Goal: Use online tool/utility: Utilize a website feature to perform a specific function

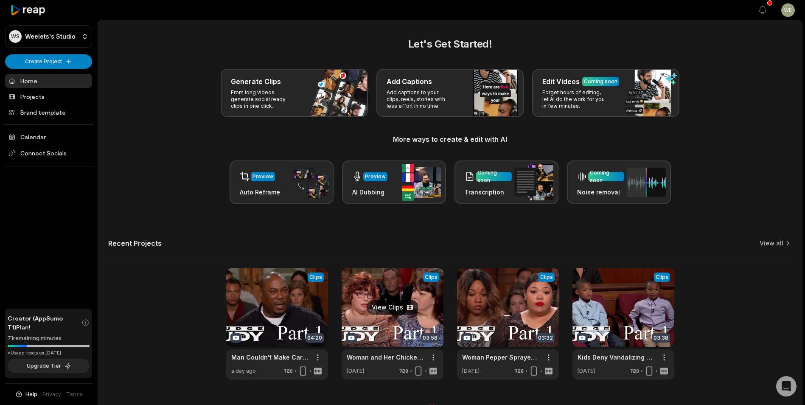
click at [386, 310] on link at bounding box center [392, 323] width 102 height 111
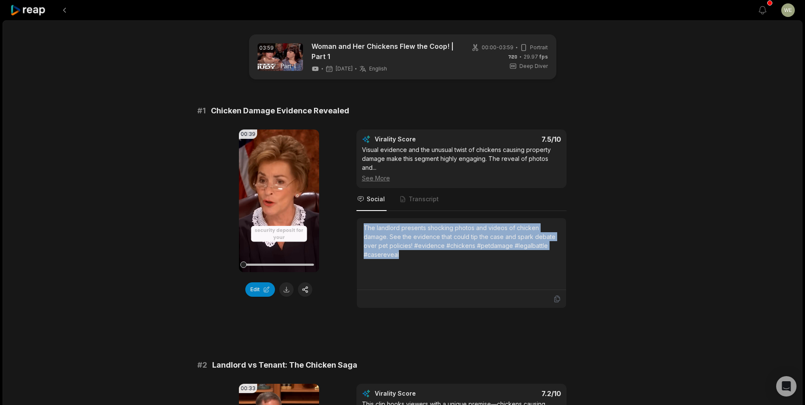
drag, startPoint x: 364, startPoint y: 226, endPoint x: 411, endPoint y: 253, distance: 53.4
click at [411, 253] on div "The landlord presents shocking photos and videos of chicken damage. See the evi…" at bounding box center [461, 241] width 196 height 36
drag, startPoint x: 411, startPoint y: 253, endPoint x: 365, endPoint y: 243, distance: 46.5
copy div "The landlord presents shocking photos and videos of chicken damage. See the evi…"
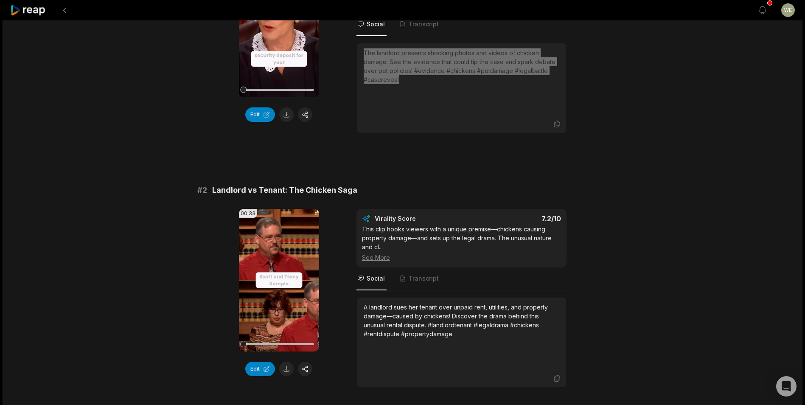
scroll to position [254, 0]
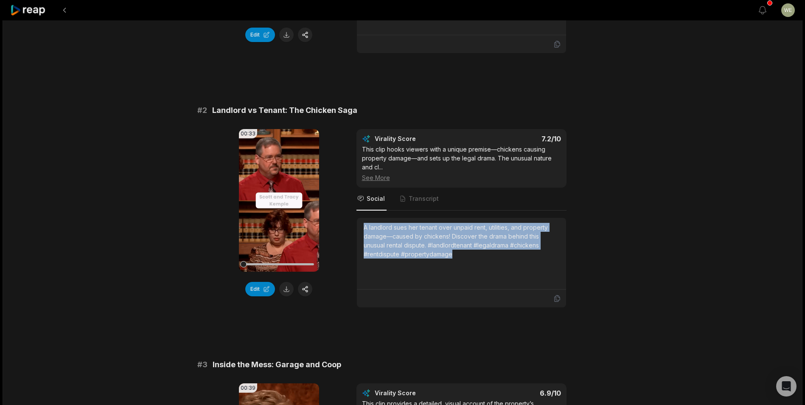
drag, startPoint x: 363, startPoint y: 228, endPoint x: 496, endPoint y: 260, distance: 137.0
click at [496, 260] on div "A landlord sues her tenant over unpaid rent, utilities, and property damage—cau…" at bounding box center [461, 254] width 209 height 72
drag, startPoint x: 496, startPoint y: 260, endPoint x: 425, endPoint y: 238, distance: 73.9
copy div "A landlord sues her tenant over unpaid rent, utilities, and property damage—cau…"
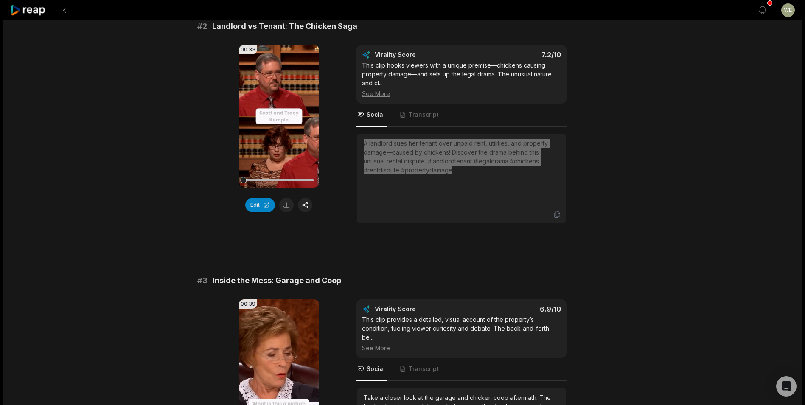
scroll to position [424, 0]
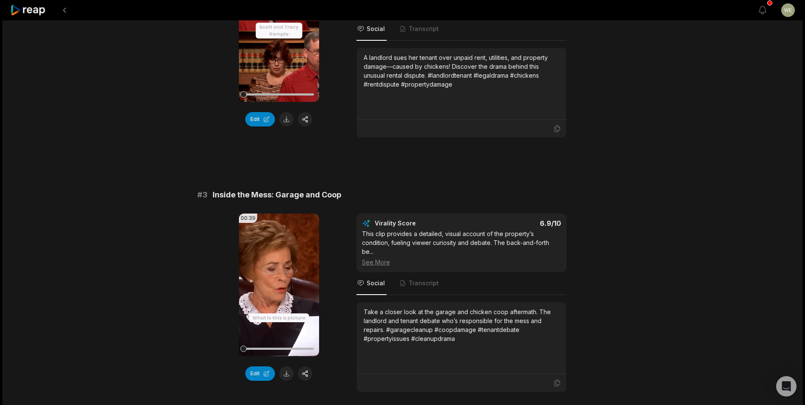
drag, startPoint x: 468, startPoint y: 270, endPoint x: 461, endPoint y: 273, distance: 7.4
click at [468, 270] on div "Virality Score 6.9 /10 This clip provides a detailed, visual account of the pro…" at bounding box center [461, 242] width 210 height 59
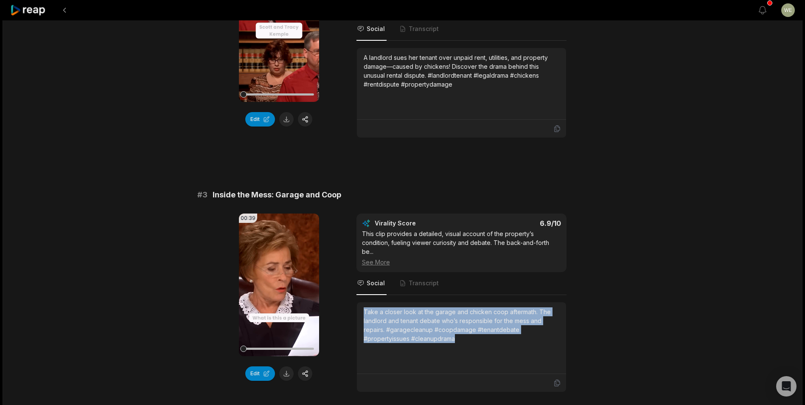
drag, startPoint x: 363, startPoint y: 307, endPoint x: 470, endPoint y: 347, distance: 114.1
click at [470, 347] on div "Take a closer look at the garage and chicken coop aftermath. The landlord and t…" at bounding box center [461, 337] width 196 height 61
drag, startPoint x: 470, startPoint y: 347, endPoint x: 413, endPoint y: 319, distance: 63.7
copy div "Take a closer look at the garage and chicken coop aftermath. The landlord and t…"
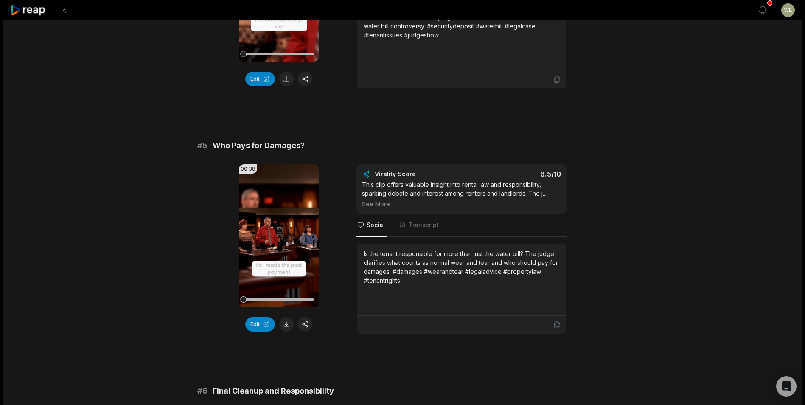
scroll to position [975, 0]
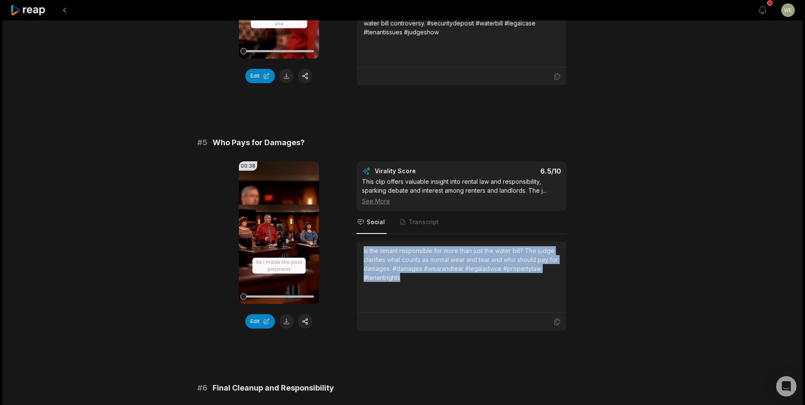
drag, startPoint x: 363, startPoint y: 248, endPoint x: 414, endPoint y: 285, distance: 63.8
click at [414, 285] on div "Is the tenant responsible for more than just the water bill? The judge clarifie…" at bounding box center [461, 277] width 209 height 72
drag, startPoint x: 414, startPoint y: 285, endPoint x: 400, endPoint y: 254, distance: 34.0
copy div "Is the tenant responsible for more than just the water bill? The judge clarifie…"
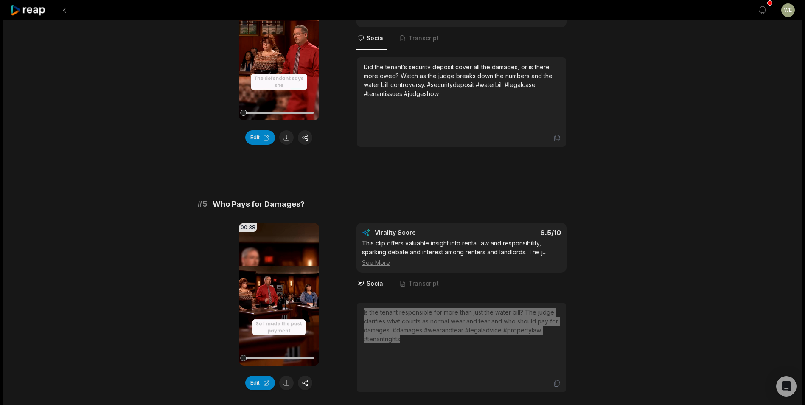
scroll to position [744, 0]
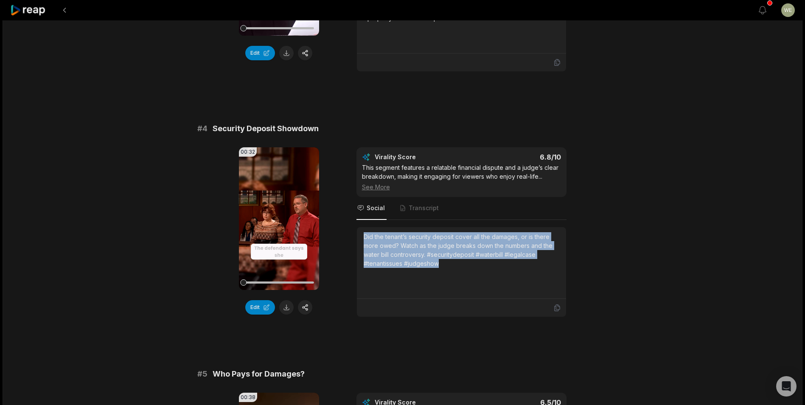
drag, startPoint x: 360, startPoint y: 235, endPoint x: 471, endPoint y: 267, distance: 115.2
click at [471, 267] on div "Did the tenant’s security deposit cover all the damages, or is there more owed?…" at bounding box center [461, 263] width 209 height 72
drag, startPoint x: 471, startPoint y: 267, endPoint x: 403, endPoint y: 256, distance: 68.3
copy div "Did the tenant’s security deposit cover all the damages, or is there more owed?…"
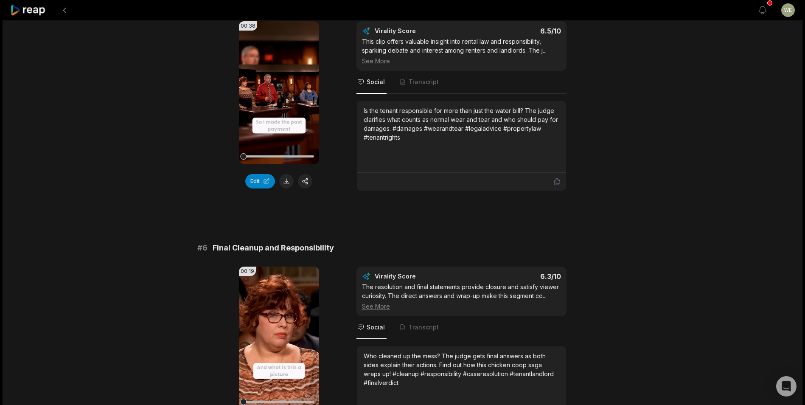
scroll to position [1211, 0]
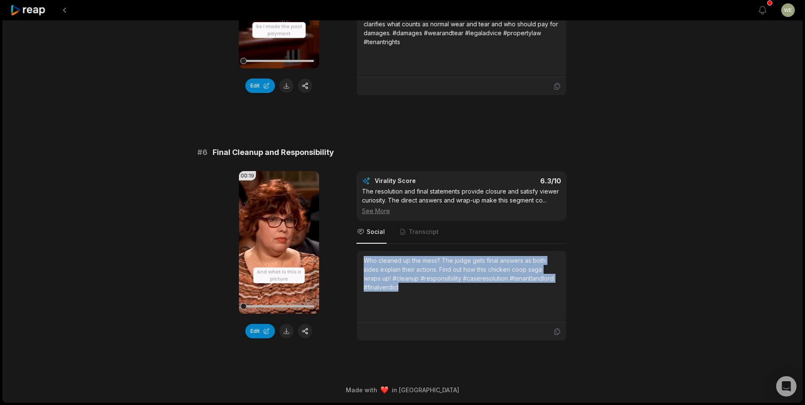
drag, startPoint x: 361, startPoint y: 260, endPoint x: 406, endPoint y: 290, distance: 53.6
click at [406, 290] on div "Who cleaned up the mess? The judge gets final answers as both sides explain the…" at bounding box center [461, 287] width 209 height 72
drag, startPoint x: 406, startPoint y: 290, endPoint x: 385, endPoint y: 273, distance: 26.8
copy div "Who cleaned up the mess? The judge gets final answers as both sides explain the…"
click at [42, 14] on icon at bounding box center [28, 10] width 36 height 11
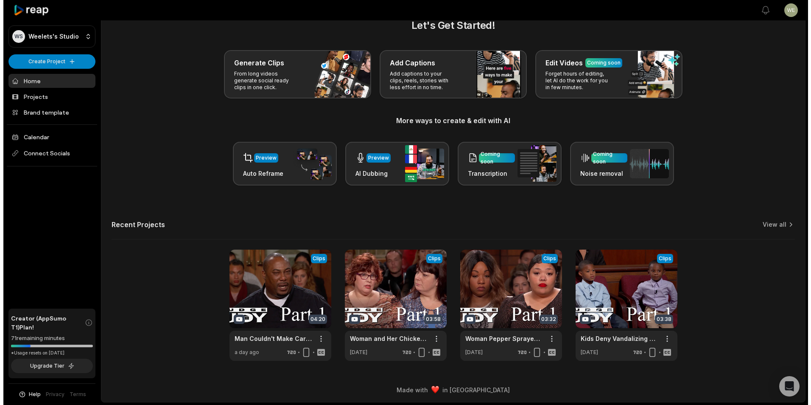
scroll to position [19, 0]
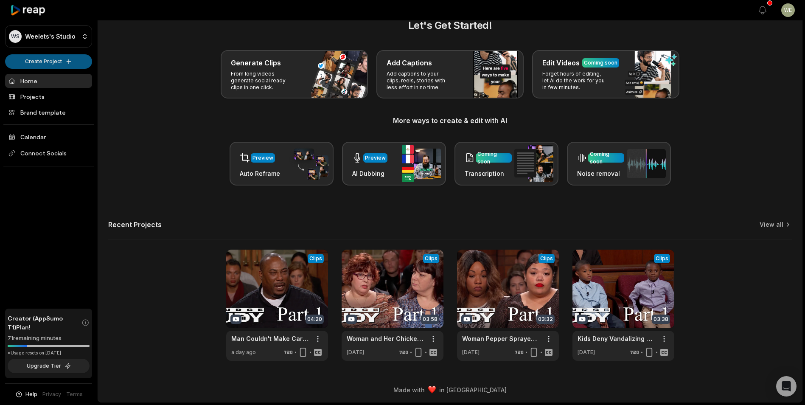
click at [48, 63] on html "WS Weelets's Studio Create Project Home Projects Brand template Calendar Connec…" at bounding box center [402, 183] width 805 height 405
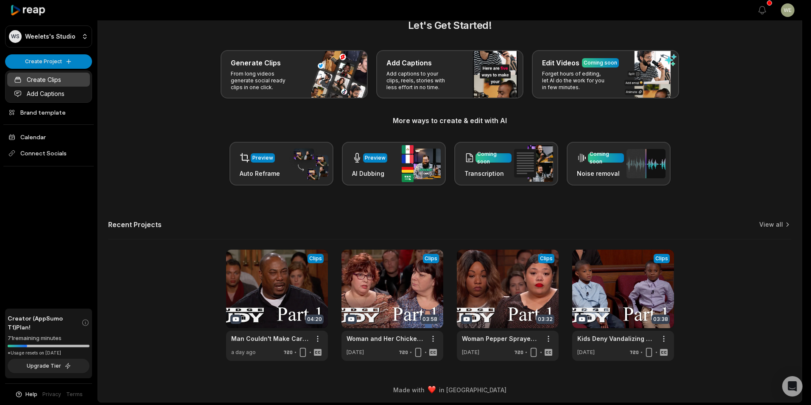
click at [41, 80] on link "Create Clips" at bounding box center [48, 80] width 83 height 14
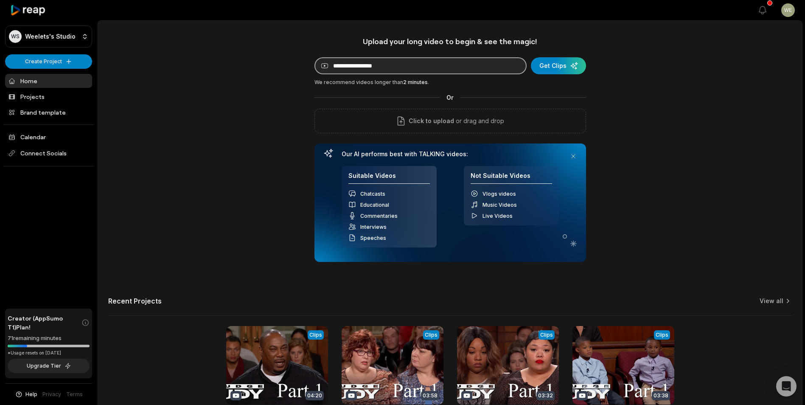
click at [476, 67] on input at bounding box center [420, 65] width 212 height 17
paste input "**********"
type input "**********"
click at [552, 61] on div "submit" at bounding box center [558, 65] width 55 height 17
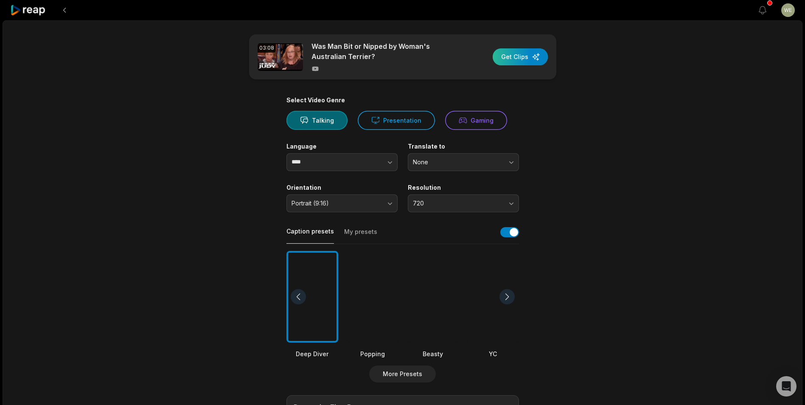
click at [524, 57] on div "button" at bounding box center [519, 56] width 55 height 17
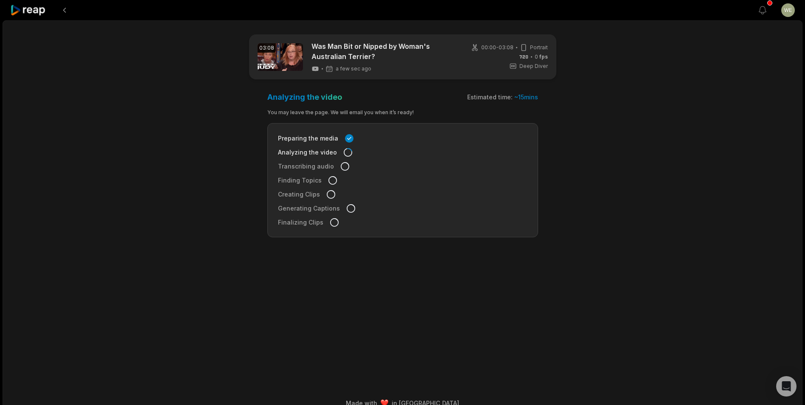
click at [92, 151] on div "03:08 Was Man Bit or Nipped by Woman's Australian Terrier? a few sec ago 00:00 …" at bounding box center [402, 217] width 799 height 395
click at [36, 11] on icon at bounding box center [28, 10] width 36 height 11
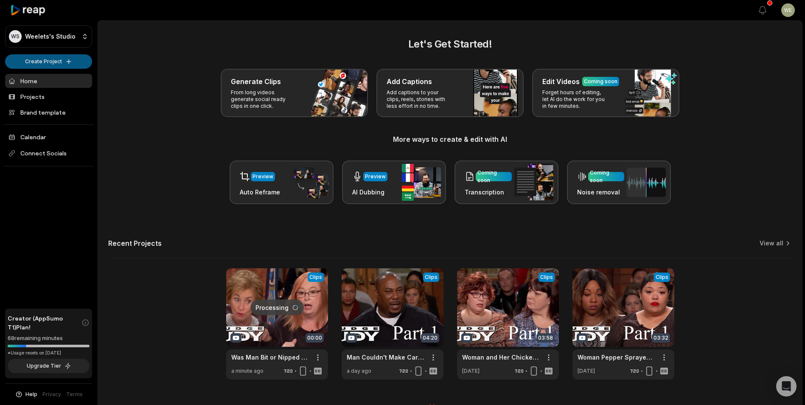
click at [53, 59] on html "WS Weelets's Studio Create Project Home Projects Brand template Calendar Connec…" at bounding box center [402, 202] width 805 height 405
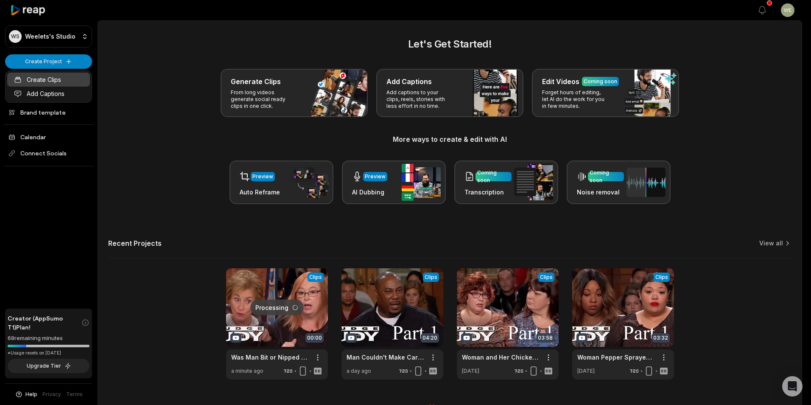
click at [46, 77] on link "Create Clips" at bounding box center [48, 80] width 83 height 14
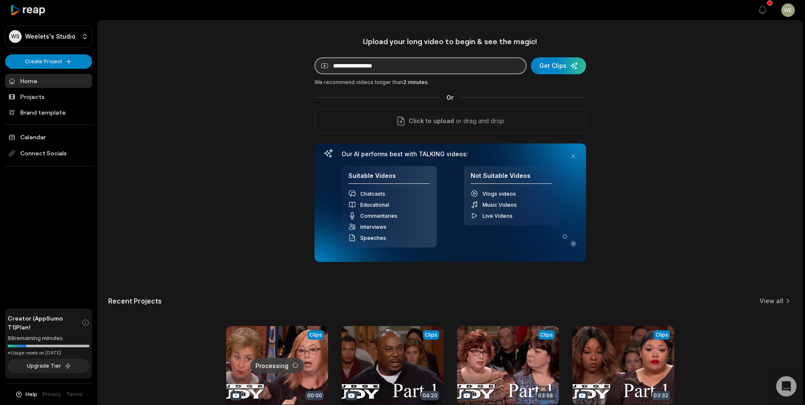
click at [394, 67] on input at bounding box center [420, 65] width 212 height 17
paste input "**********"
type input "**********"
click at [562, 67] on div "submit" at bounding box center [558, 65] width 55 height 17
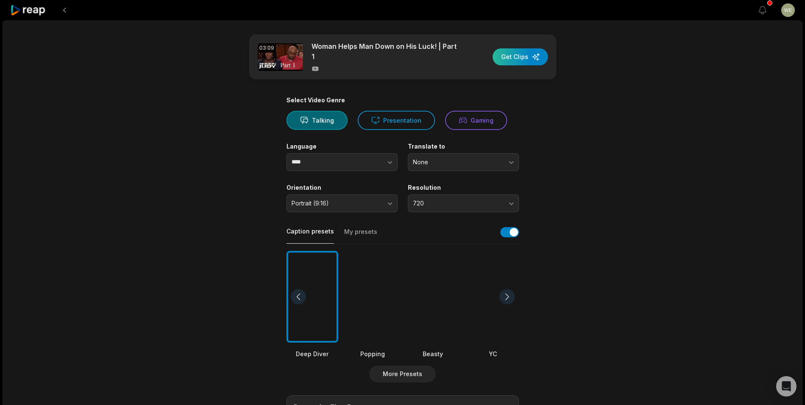
click at [517, 61] on div "button" at bounding box center [519, 56] width 55 height 17
